Goal: Information Seeking & Learning: Learn about a topic

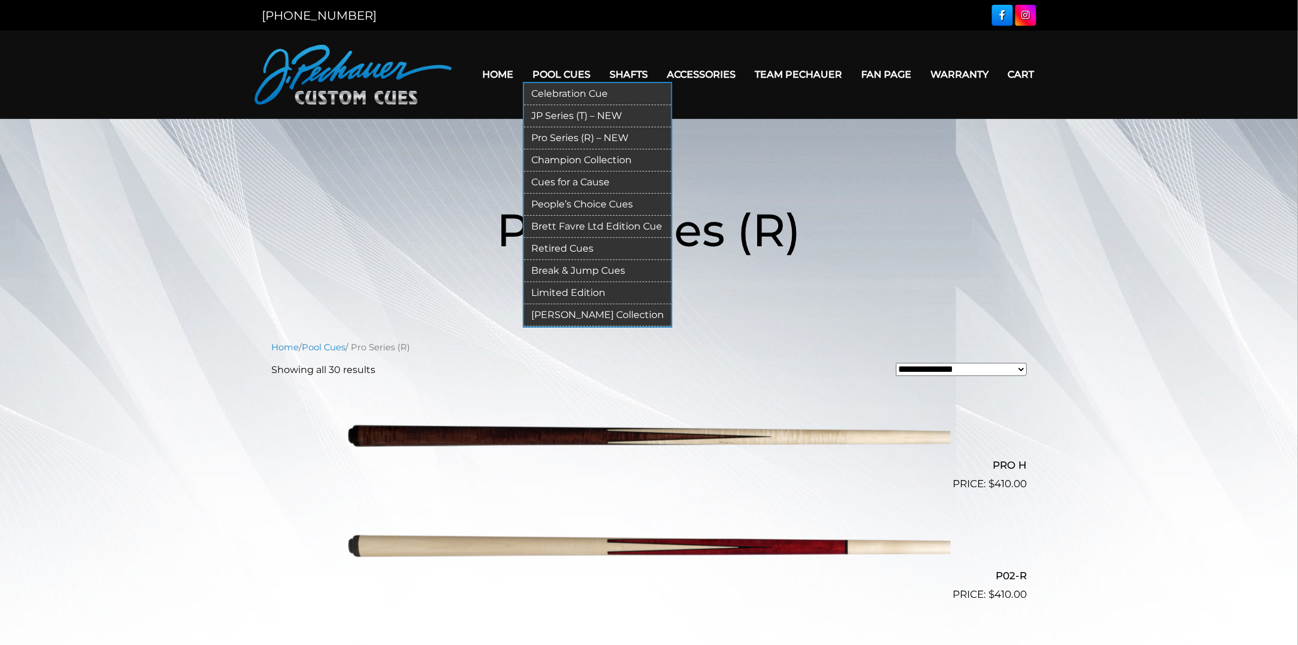
click at [581, 202] on link "People’s Choice Cues" at bounding box center [597, 205] width 147 height 22
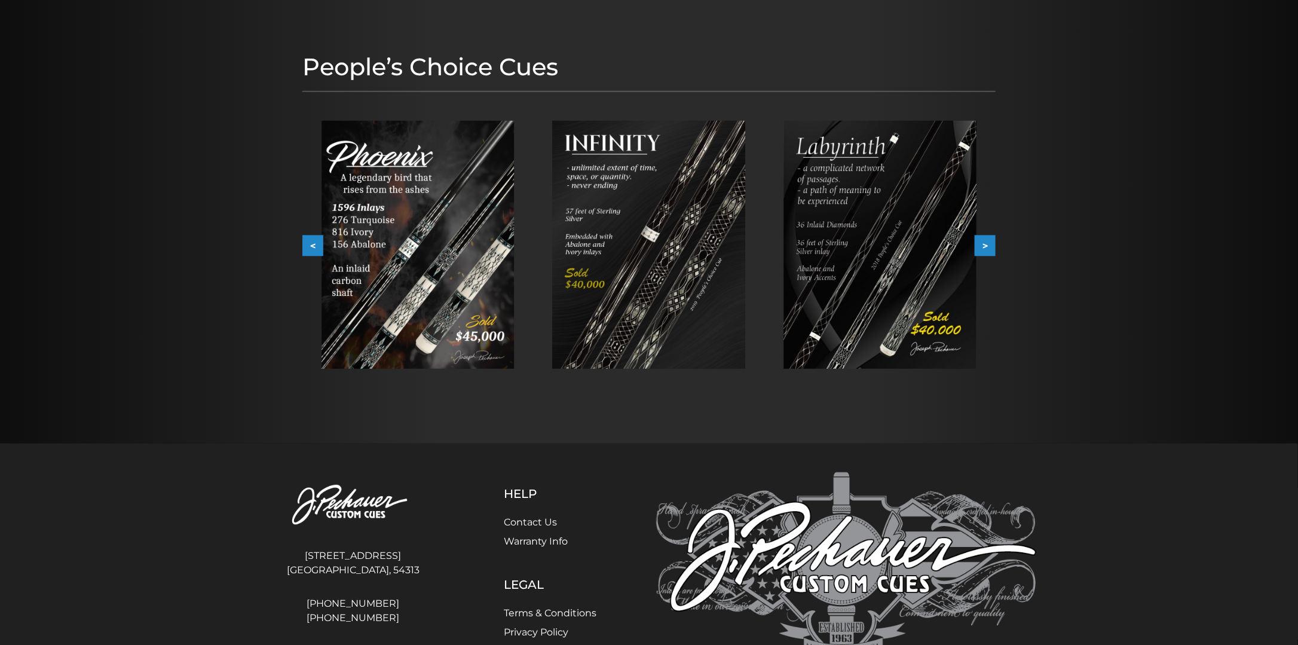
scroll to position [121, 0]
click at [983, 244] on button ">" at bounding box center [984, 245] width 21 height 21
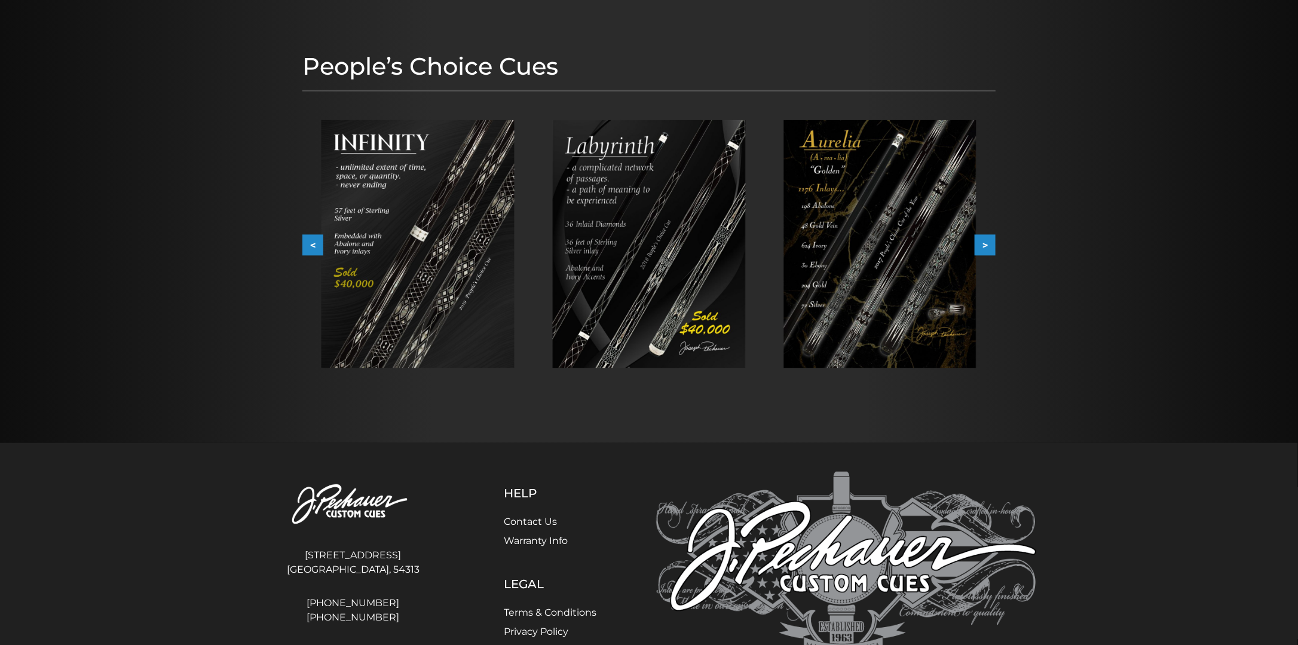
click at [983, 244] on button ">" at bounding box center [984, 245] width 21 height 21
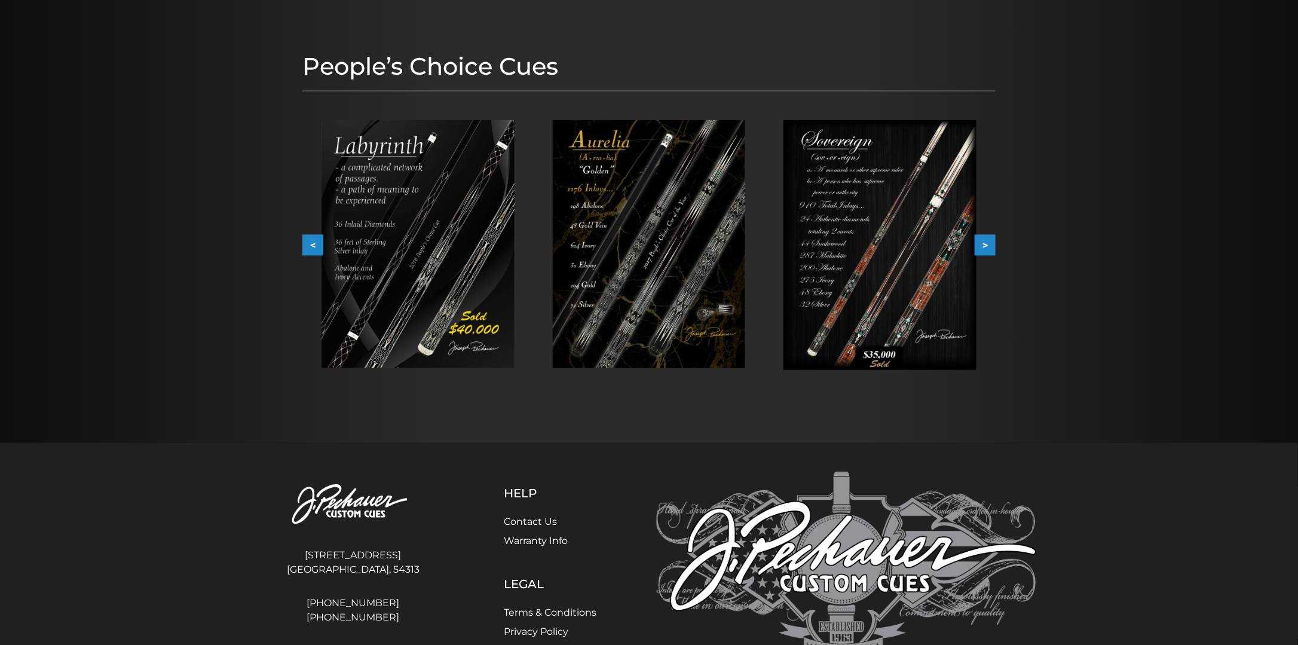
click at [983, 244] on button ">" at bounding box center [984, 245] width 21 height 21
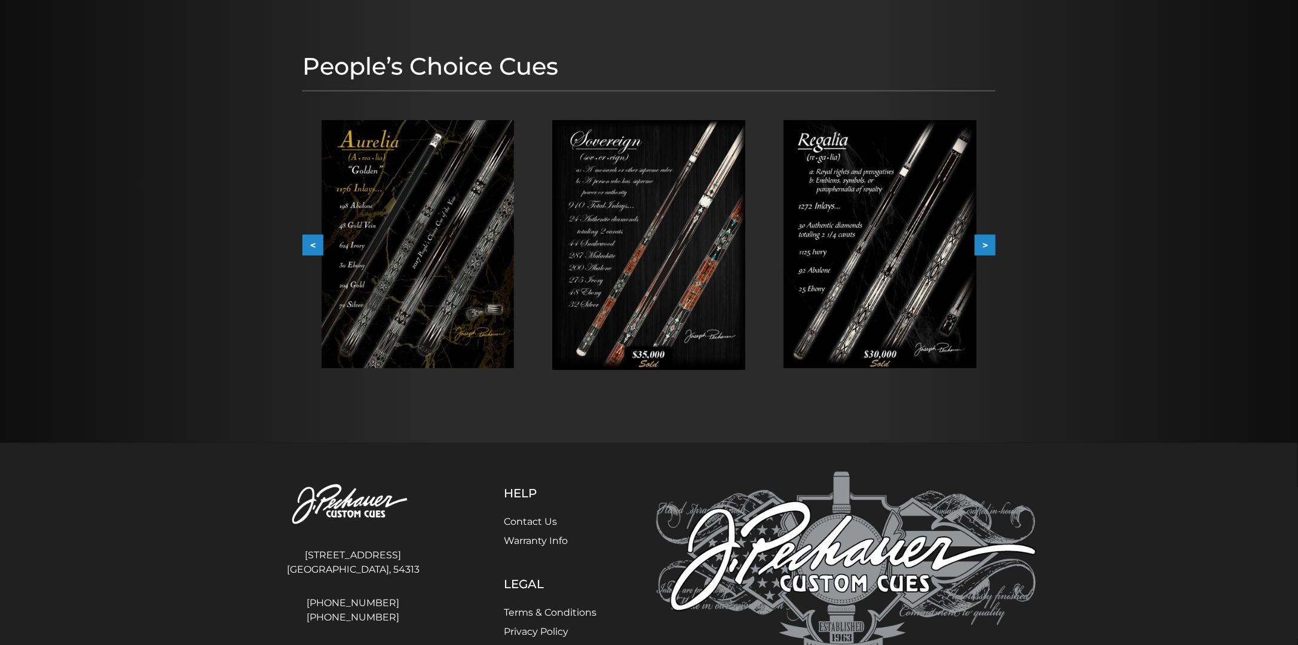
click at [983, 244] on button ">" at bounding box center [984, 245] width 21 height 21
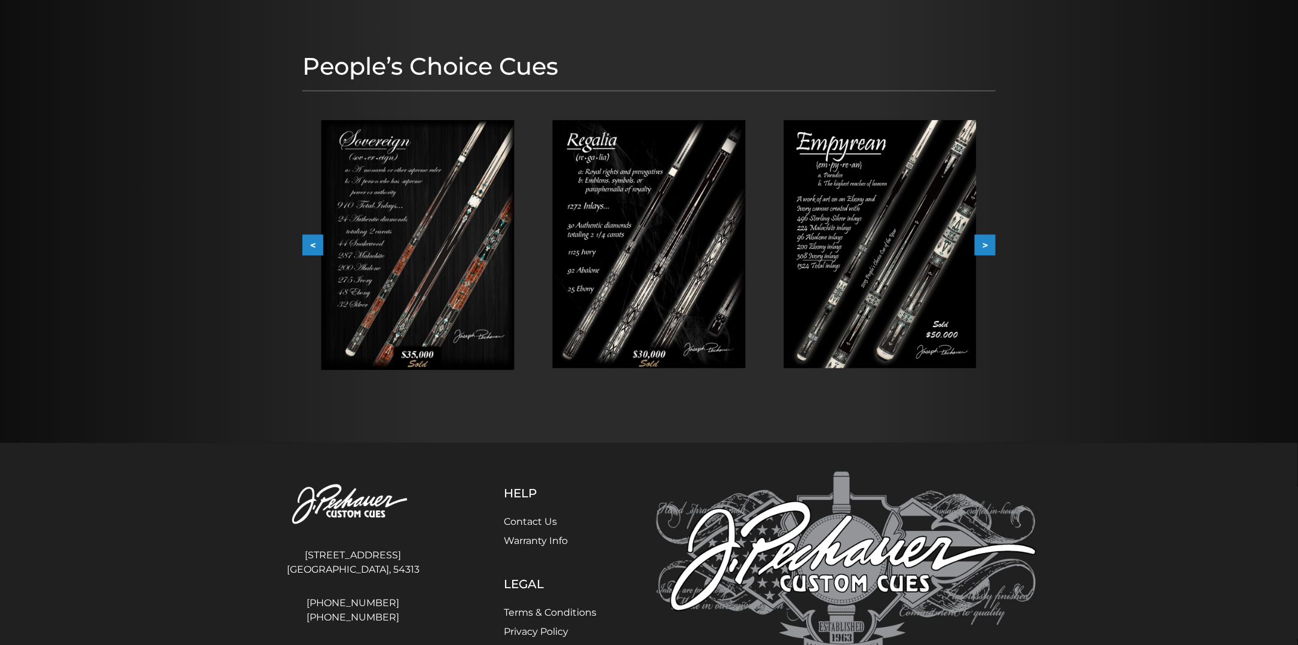
click at [983, 244] on button ">" at bounding box center [984, 245] width 21 height 21
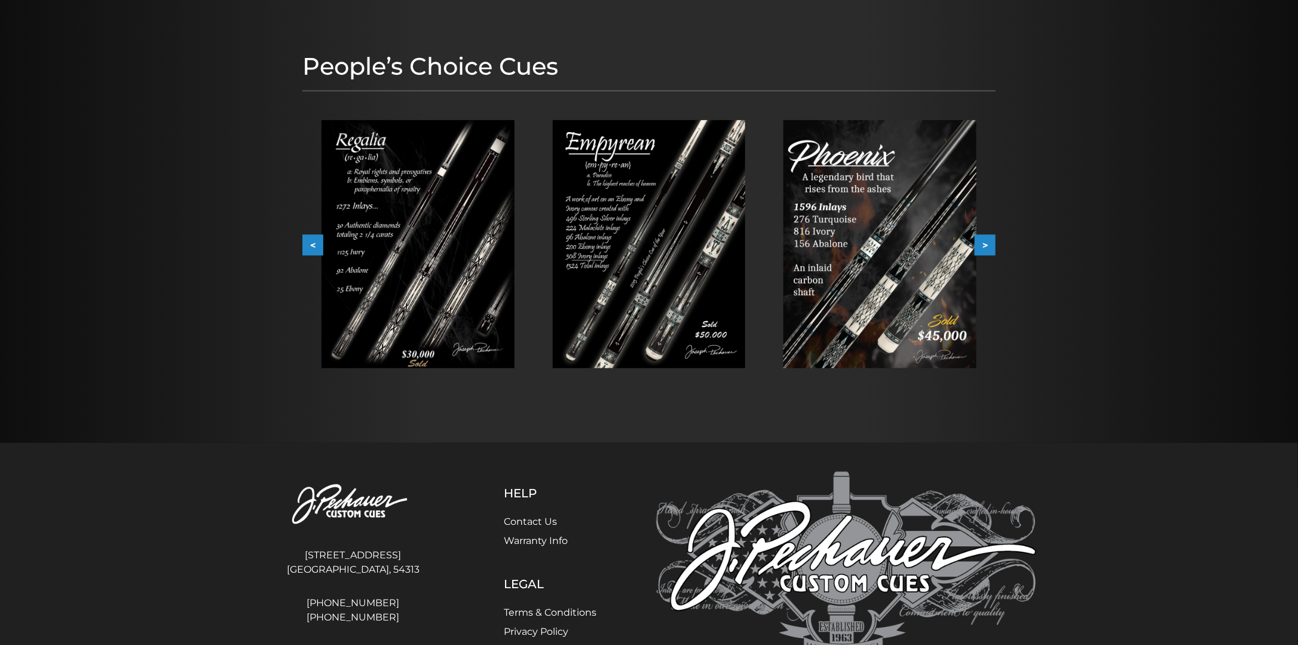
click at [983, 244] on button ">" at bounding box center [984, 245] width 21 height 21
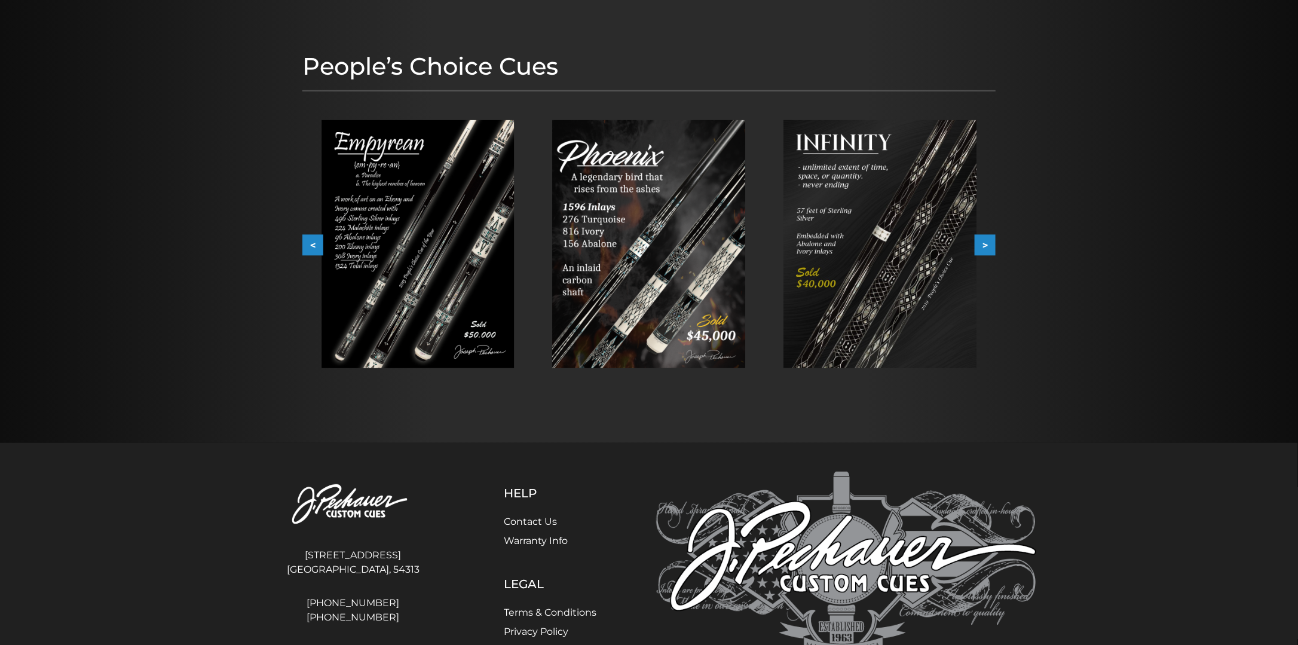
click at [983, 244] on button ">" at bounding box center [984, 245] width 21 height 21
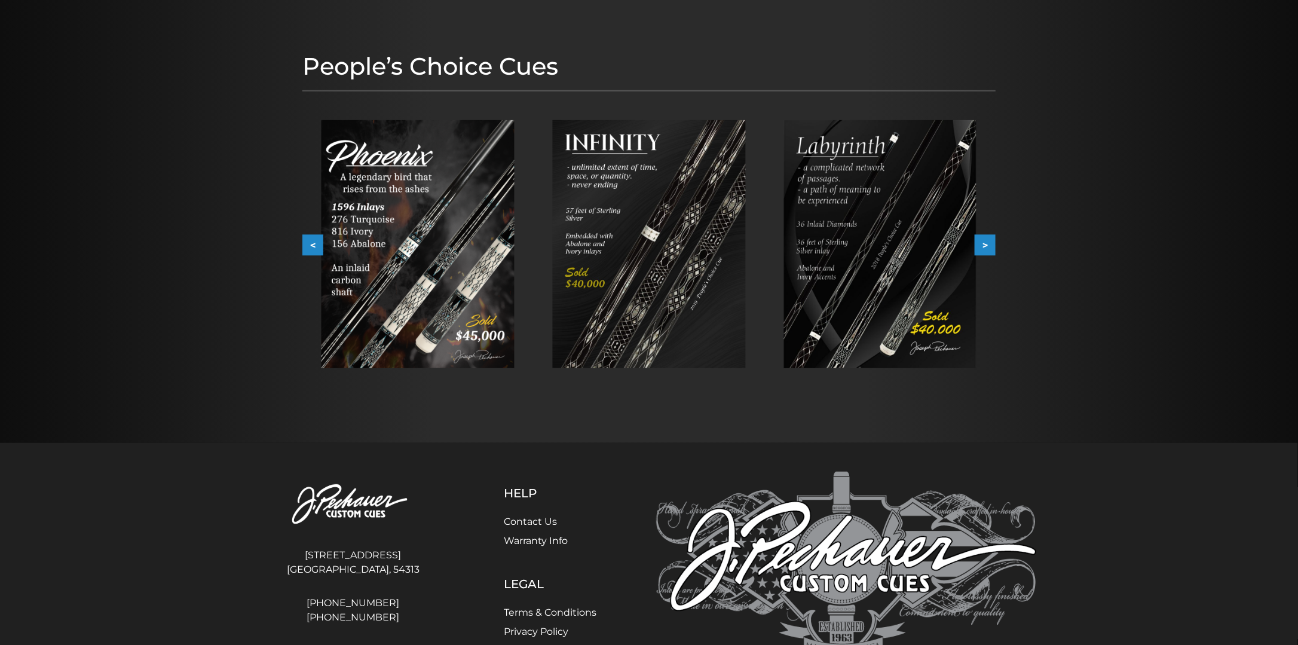
click at [593, 249] on img at bounding box center [649, 244] width 193 height 248
click at [990, 241] on button ">" at bounding box center [984, 245] width 21 height 21
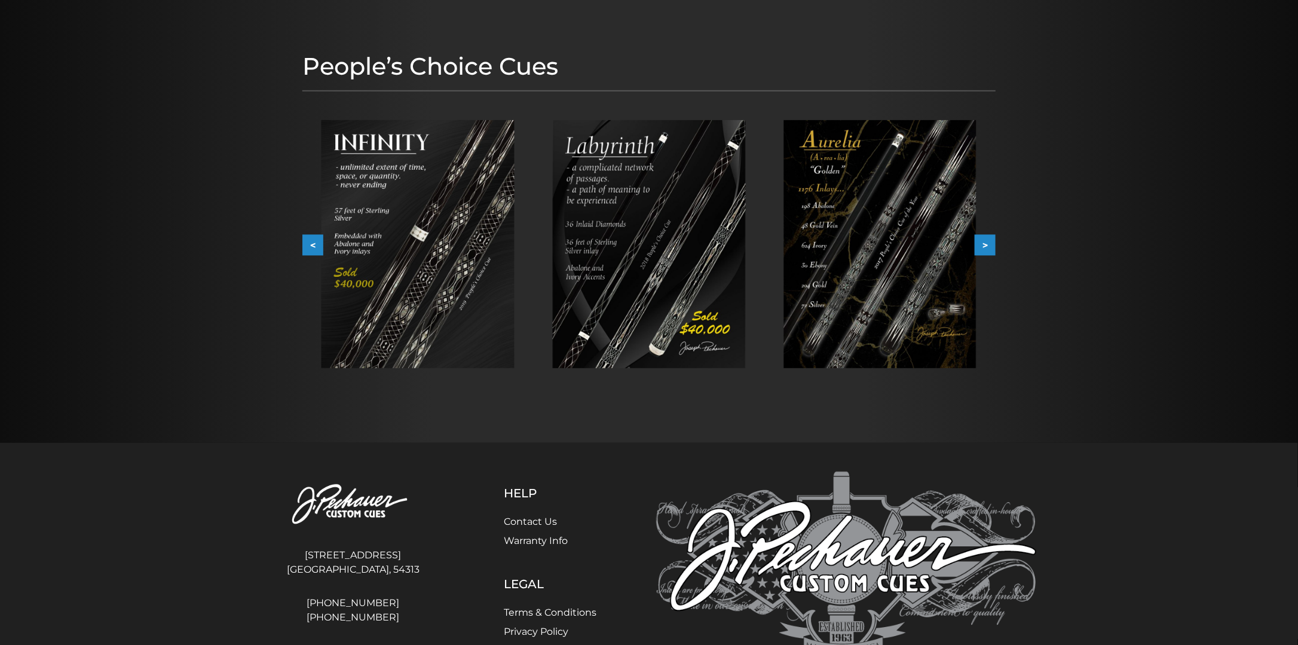
click at [884, 250] on img at bounding box center [879, 244] width 193 height 248
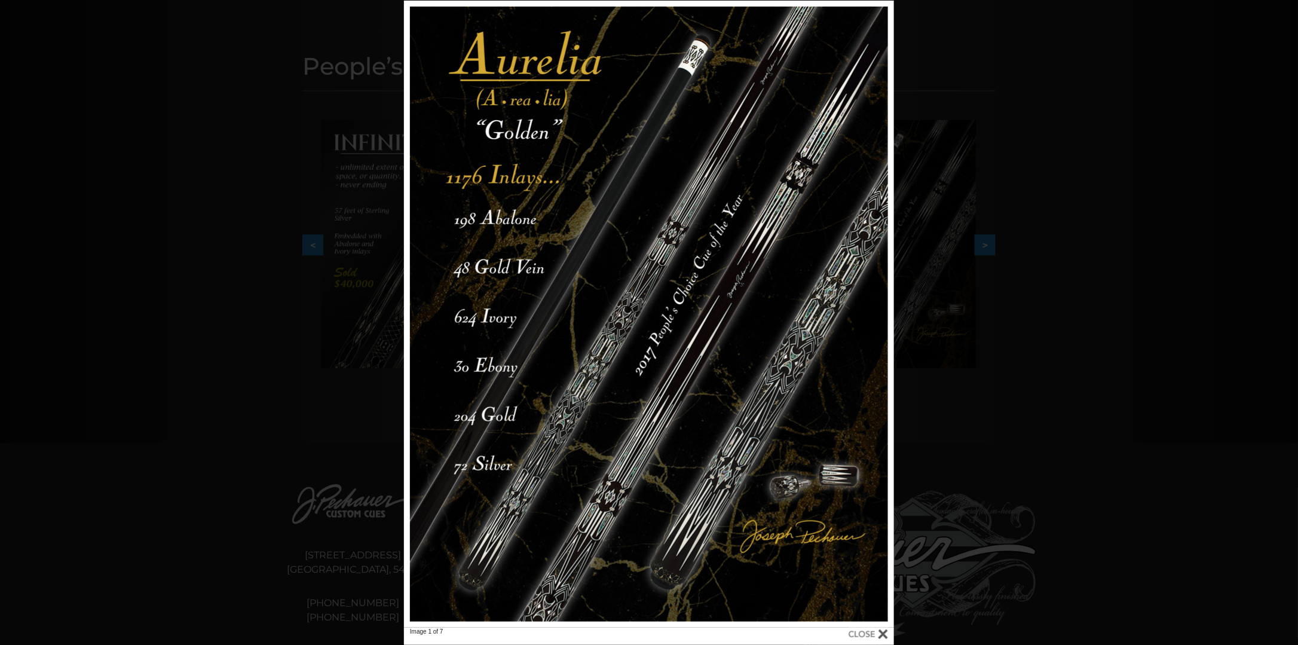
click at [137, 167] on div "Image 1 of 7" at bounding box center [649, 323] width 1298 height 644
